Goal: Use online tool/utility: Use online tool/utility

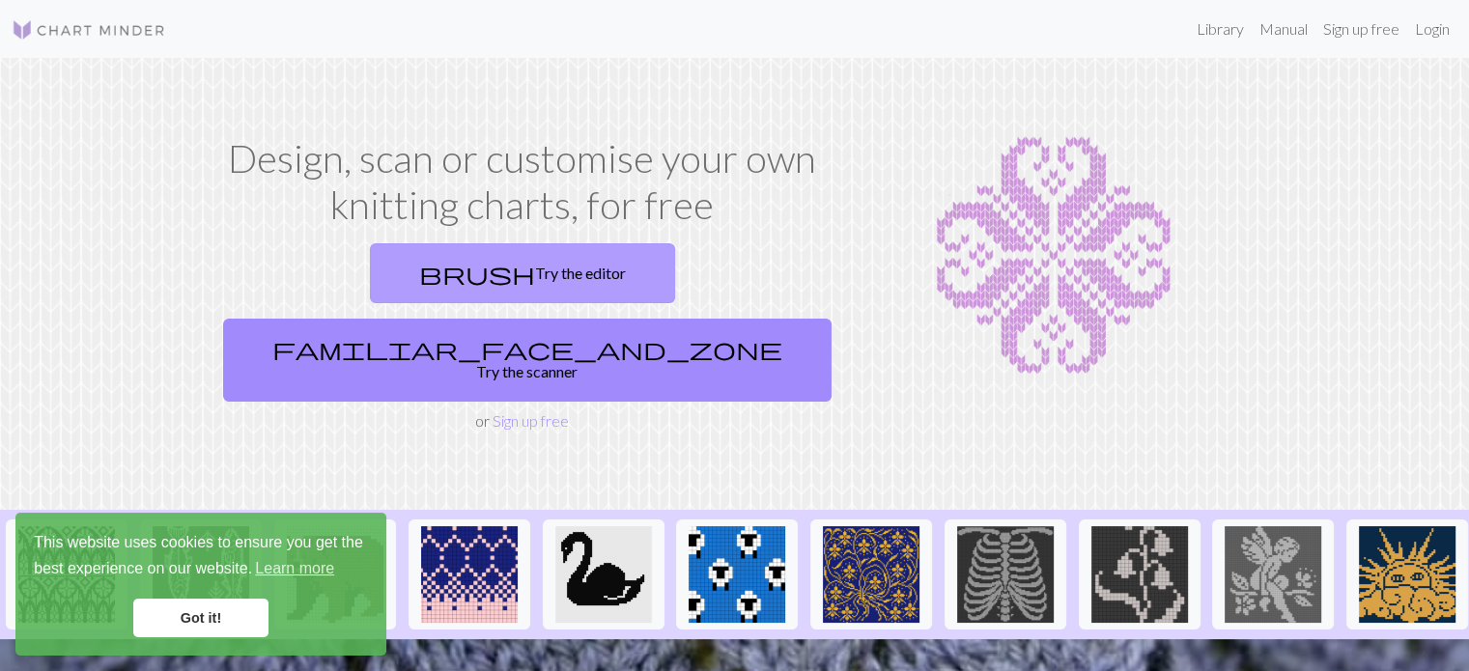
click at [417, 269] on link "brush Try the editor" at bounding box center [522, 273] width 305 height 60
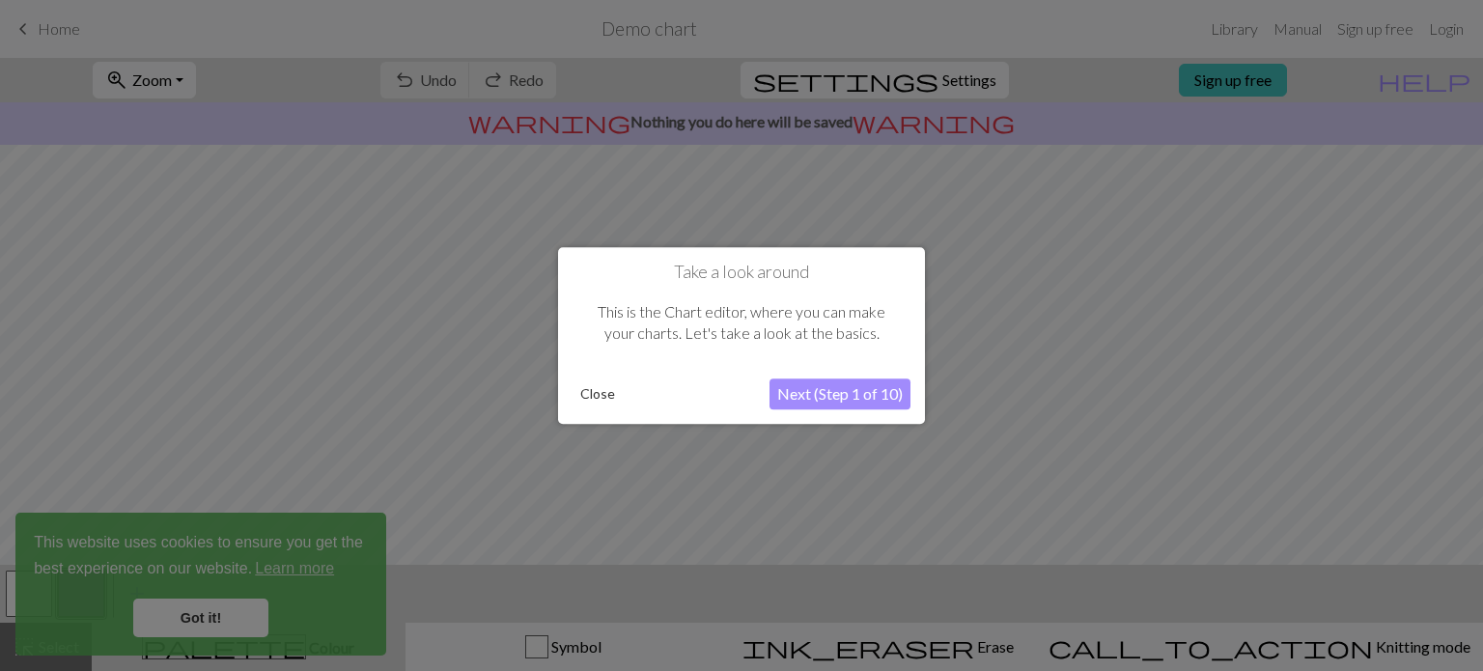
click at [828, 389] on button "Next (Step 1 of 10)" at bounding box center [840, 394] width 141 height 31
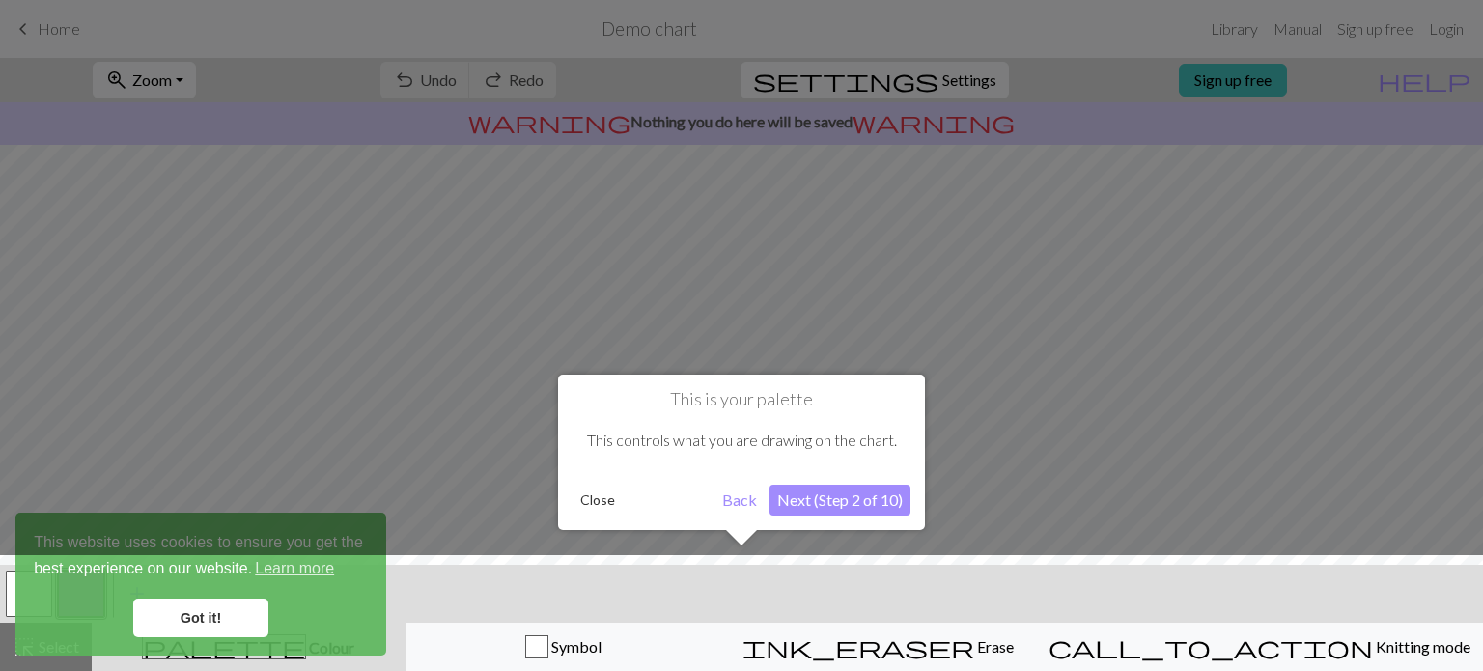
click at [801, 500] on button "Next (Step 2 of 10)" at bounding box center [840, 500] width 141 height 31
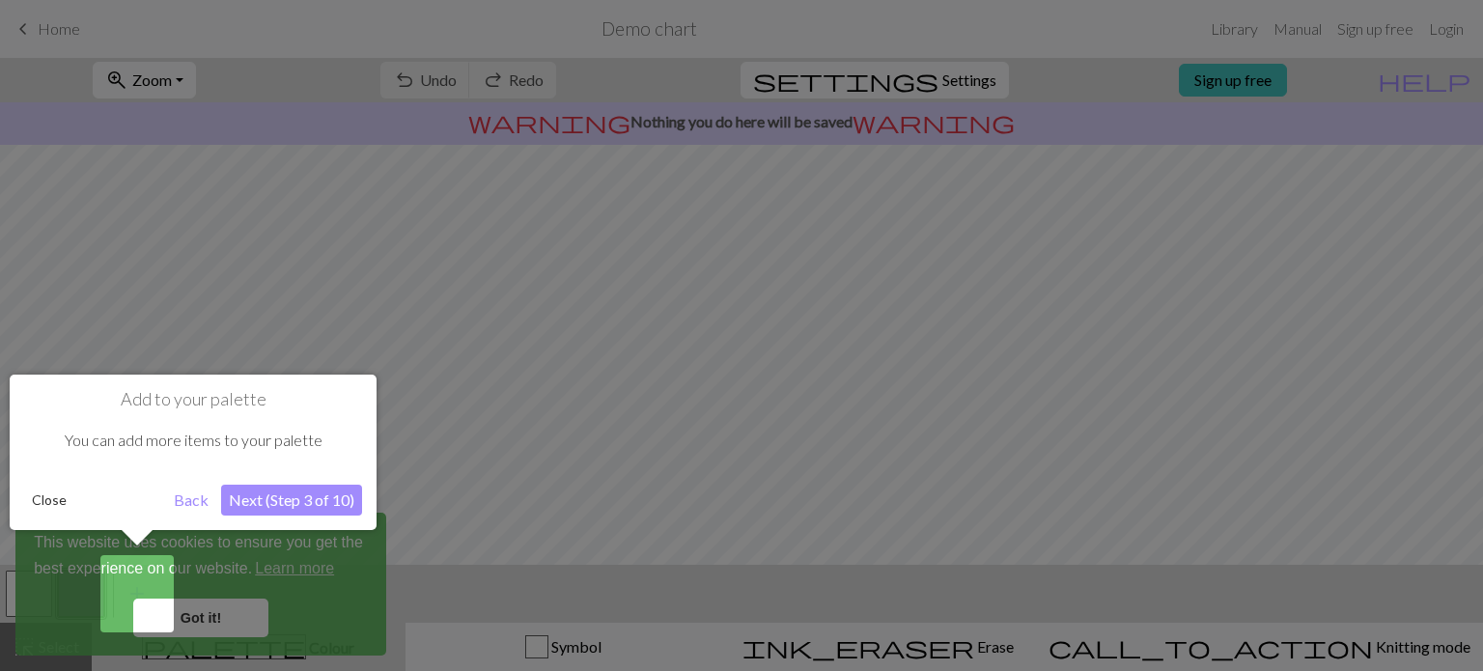
click at [801, 500] on div at bounding box center [741, 335] width 1483 height 671
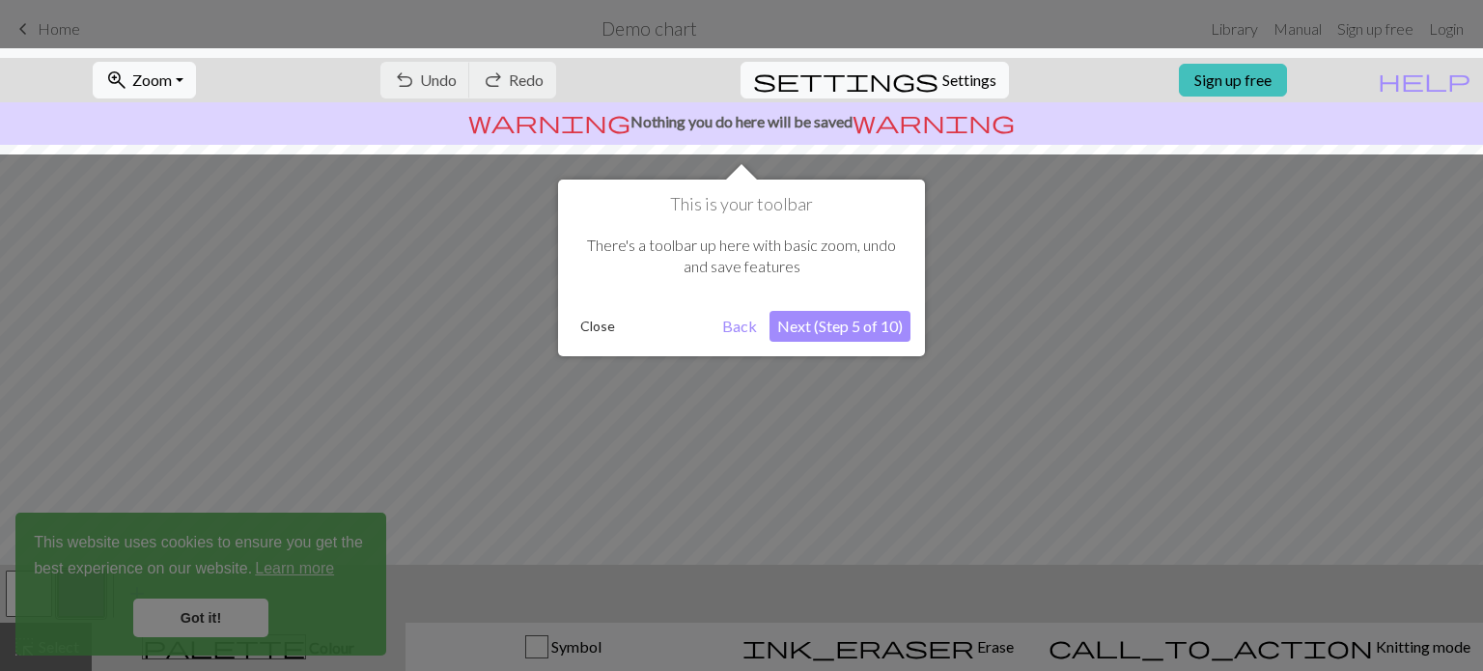
click at [800, 333] on button "Next (Step 5 of 10)" at bounding box center [840, 326] width 141 height 31
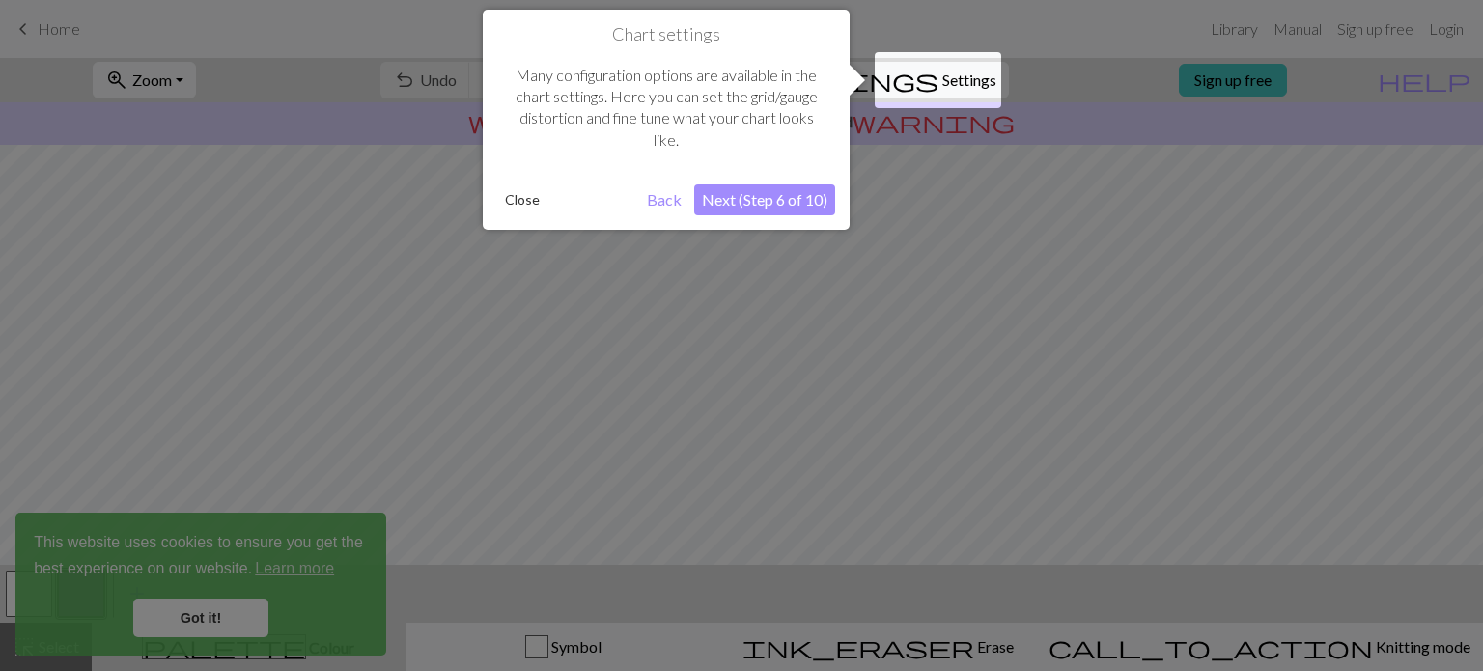
click at [800, 333] on div at bounding box center [741, 335] width 1483 height 671
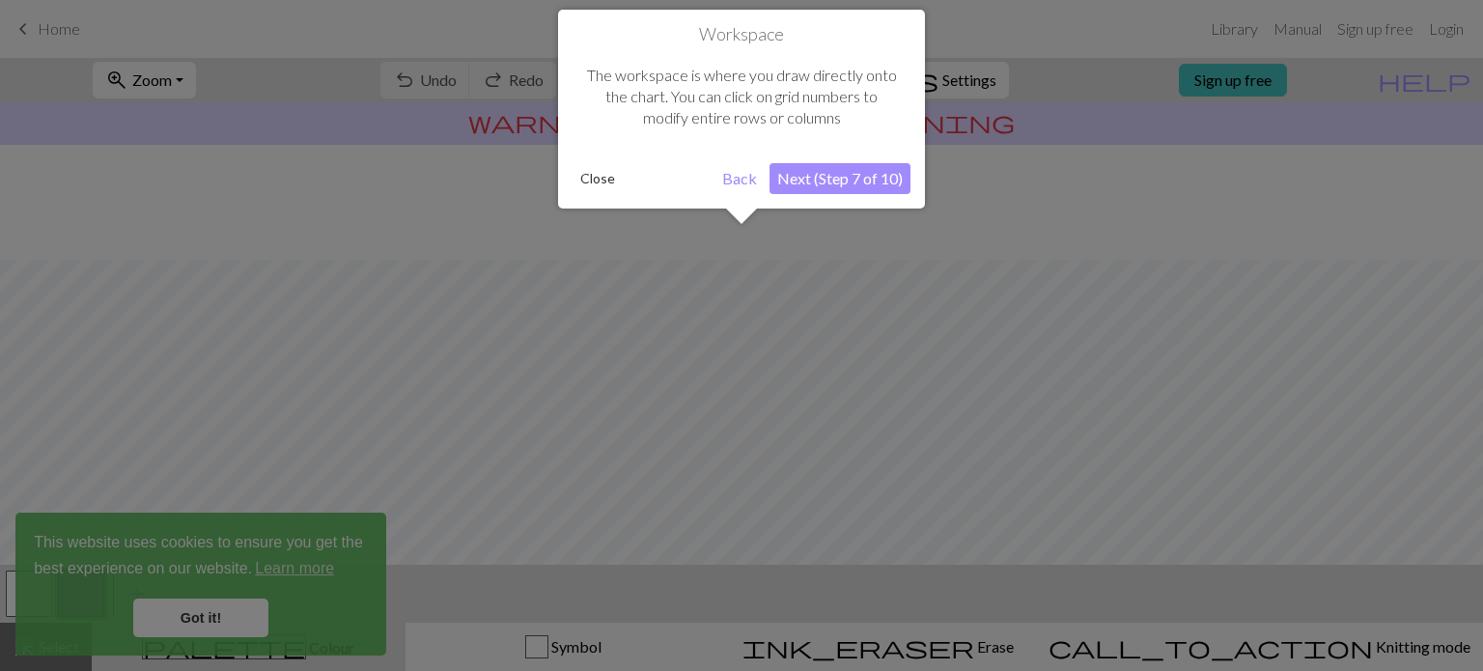
scroll to position [115, 0]
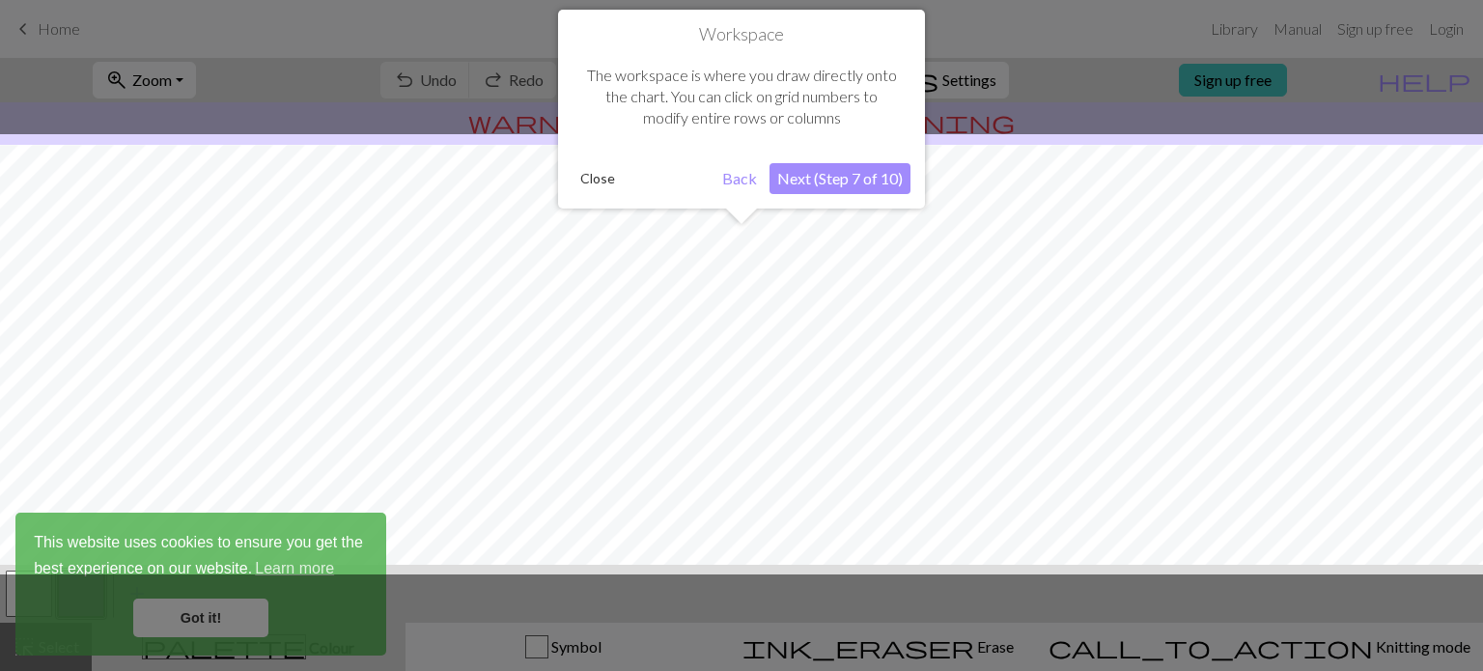
click at [591, 187] on button "Close" at bounding box center [598, 178] width 50 height 29
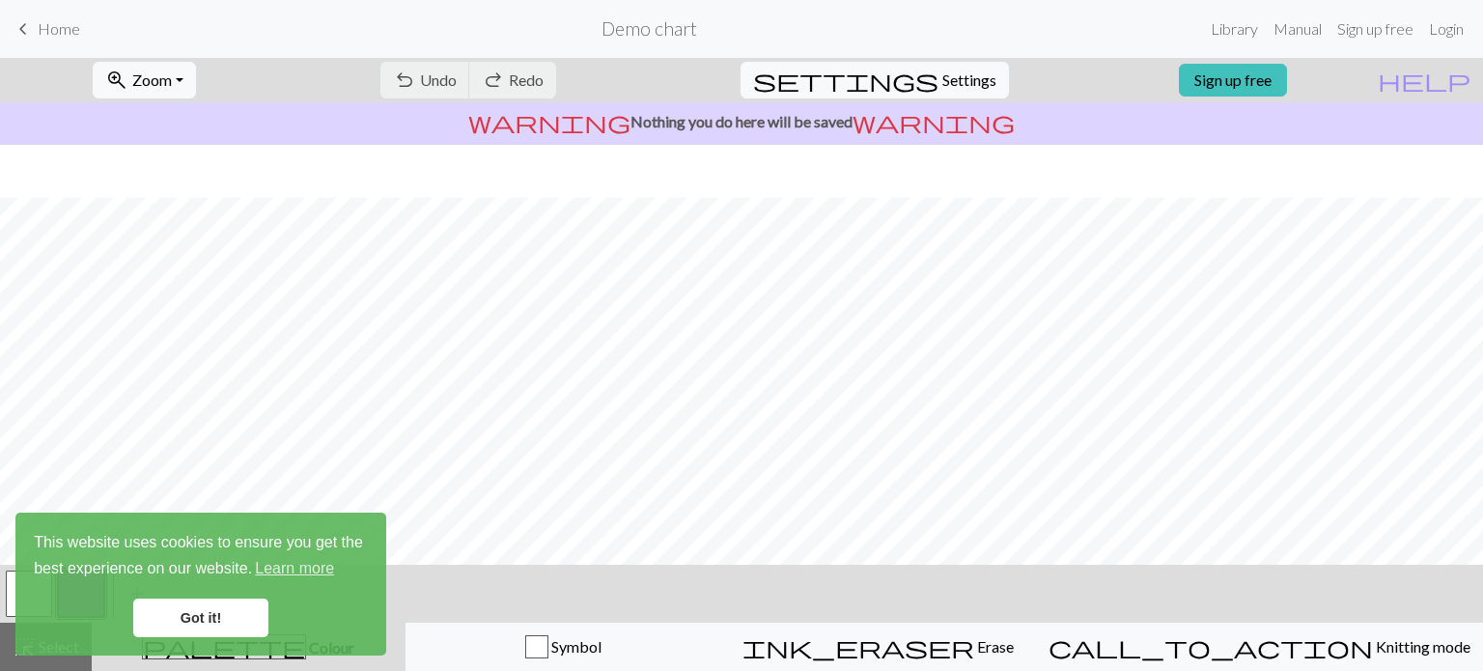
scroll to position [298, 0]
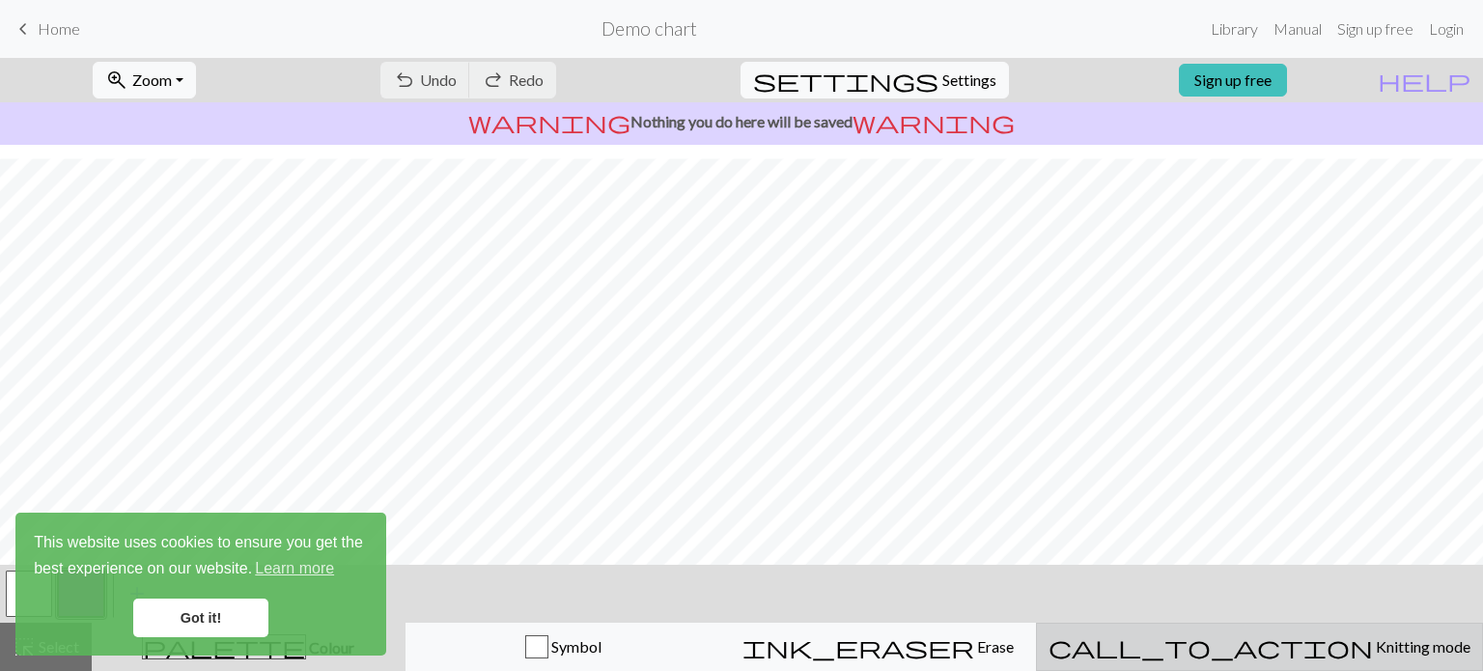
click at [1267, 655] on span "call_to_action" at bounding box center [1211, 646] width 324 height 27
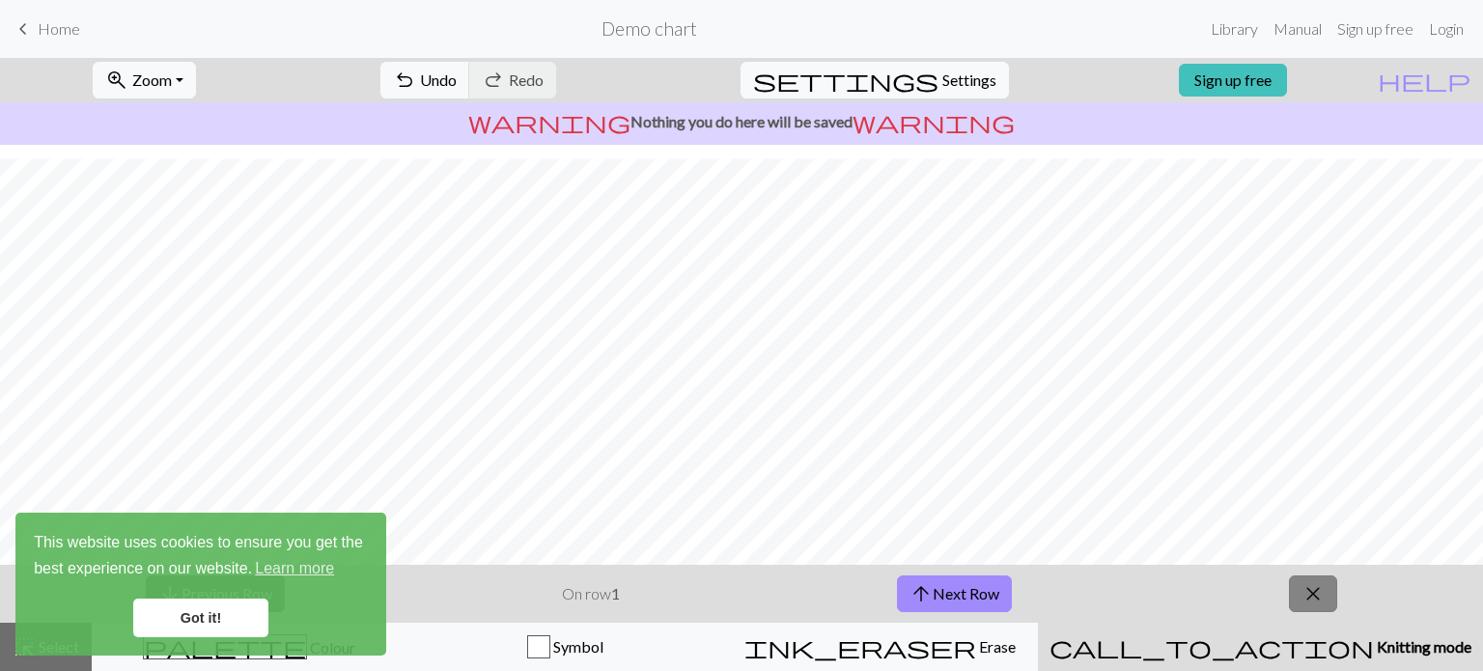
click at [1299, 590] on button "close" at bounding box center [1313, 594] width 48 height 37
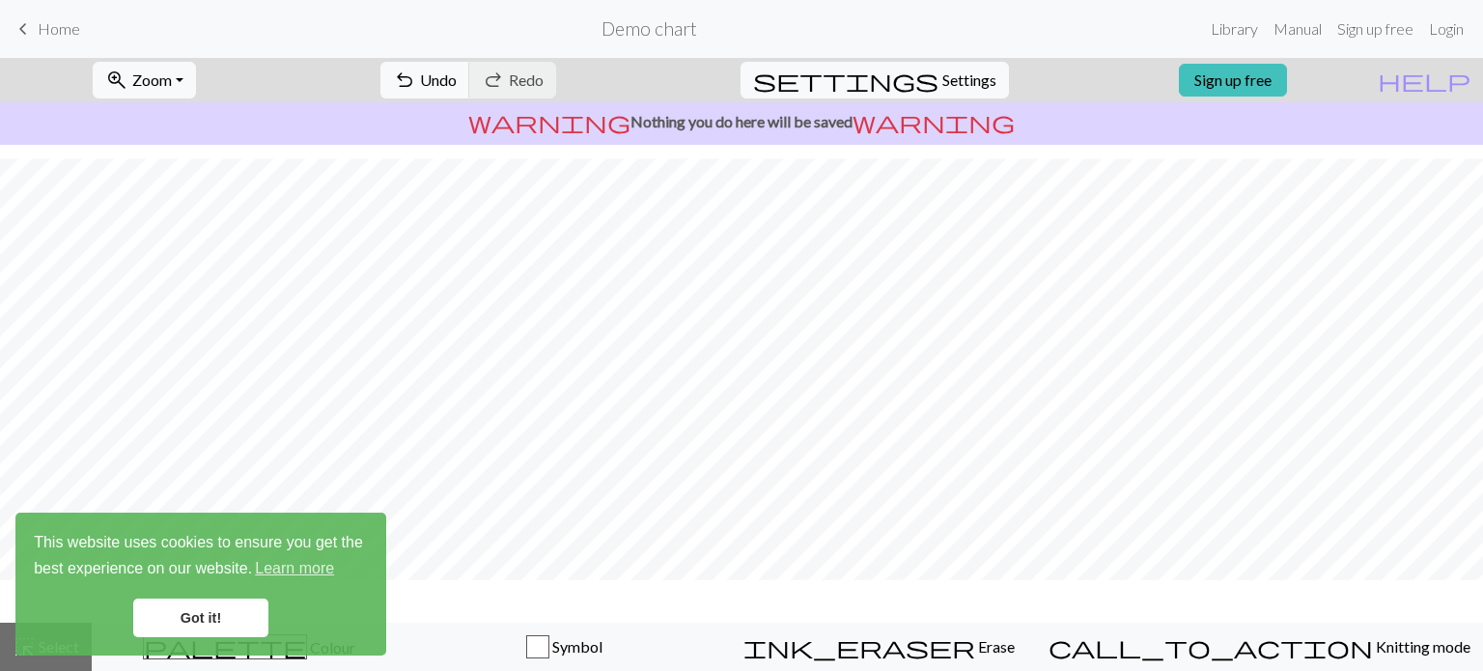
scroll to position [240, 0]
click at [224, 622] on link "Got it!" at bounding box center [200, 618] width 135 height 39
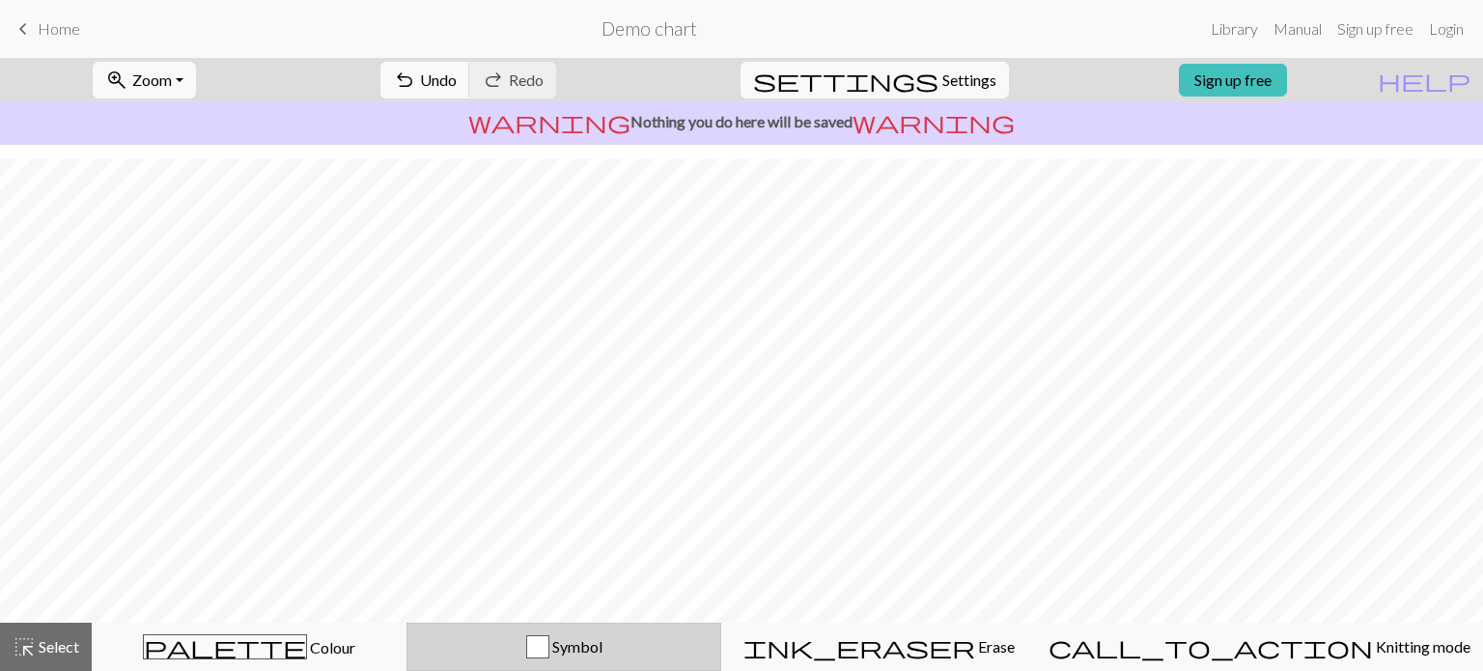
click at [603, 641] on span "Symbol" at bounding box center [575, 646] width 53 height 18
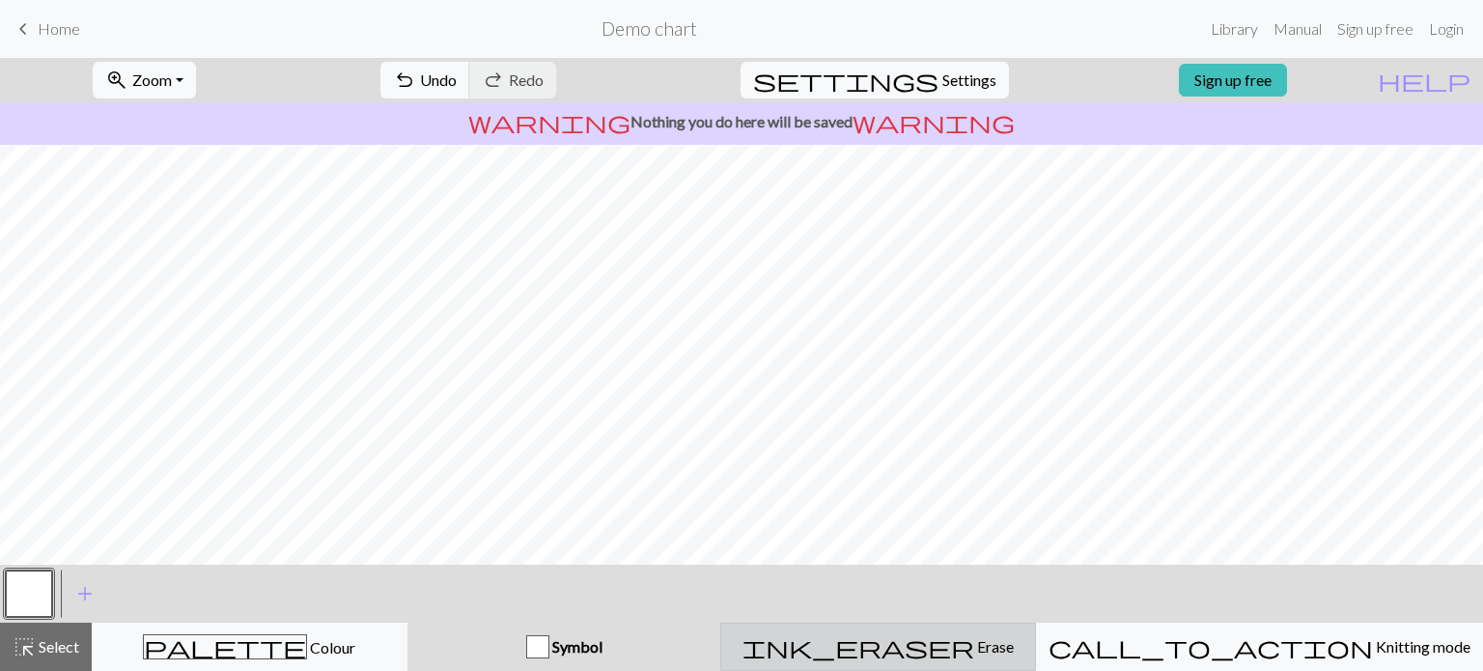
click at [909, 664] on button "ink_eraser Erase Erase" at bounding box center [878, 647] width 316 height 48
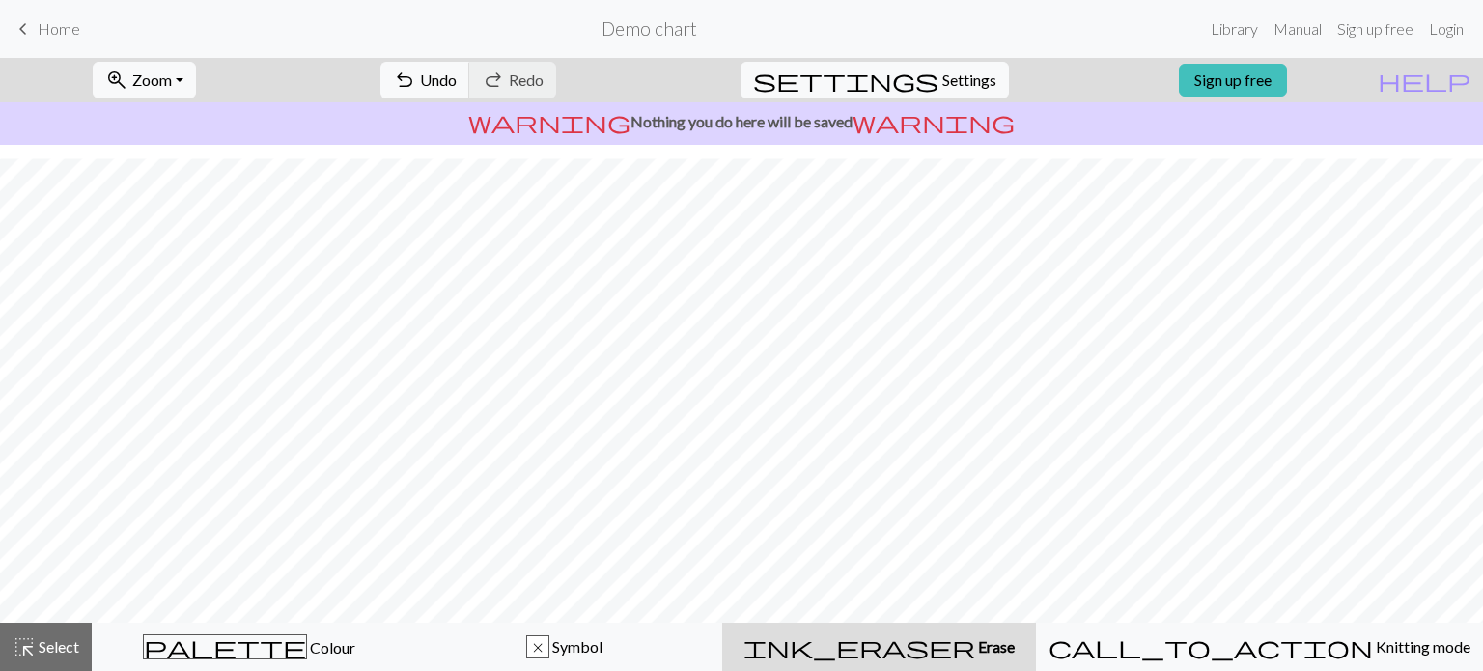
drag, startPoint x: 913, startPoint y: 632, endPoint x: 657, endPoint y: 63, distance: 624.9
click at [657, 63] on div "zoom_in Zoom Zoom Fit all Fit width Fit height 50% 100% 150% 200% undo Undo Und…" at bounding box center [741, 364] width 1483 height 613
